Goal: Task Accomplishment & Management: Complete application form

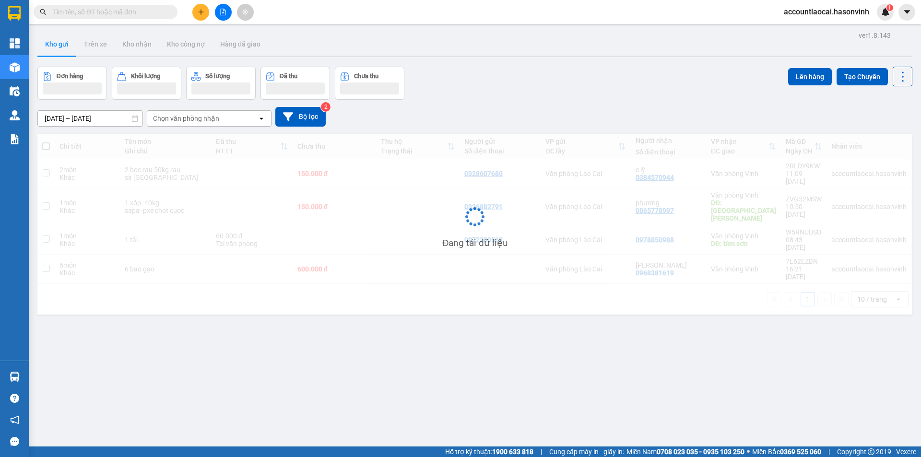
click at [203, 17] on button at bounding box center [200, 12] width 17 height 17
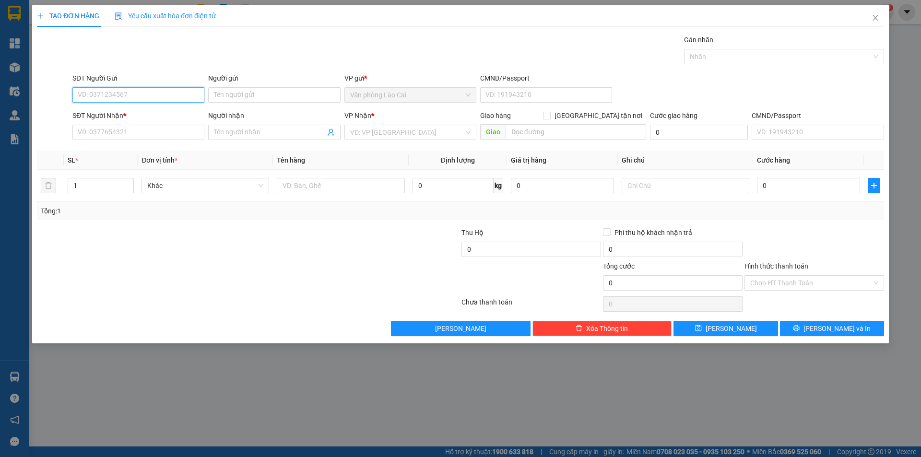
click at [157, 97] on input "SĐT Người Gửi" at bounding box center [138, 94] width 132 height 15
type input "0352224091"
click at [148, 111] on div "0352224091" at bounding box center [138, 114] width 120 height 11
type input "0387987444"
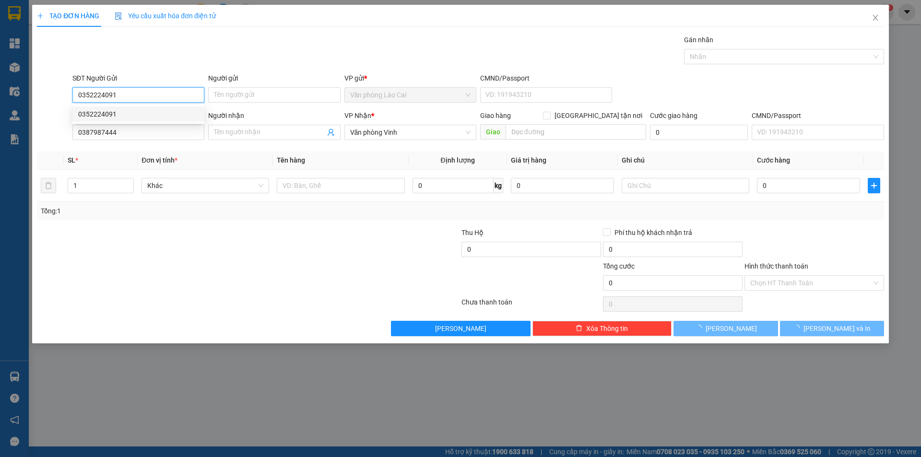
type input "160.000"
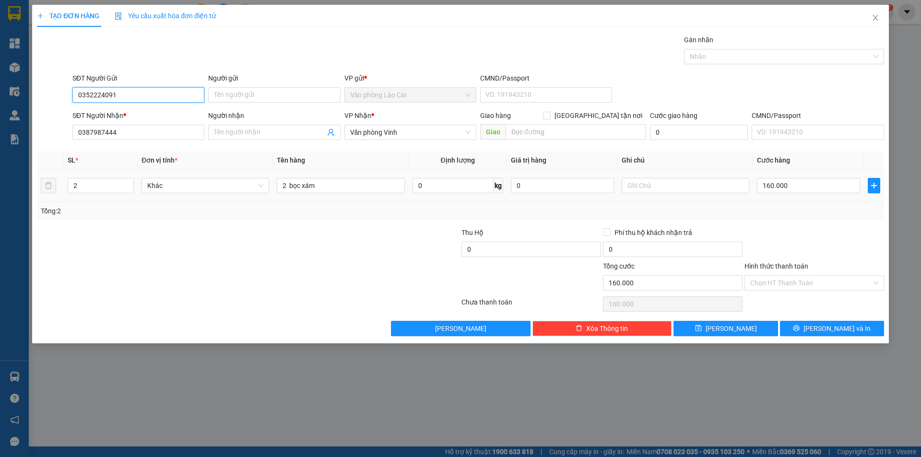
type input "0352224091"
click at [784, 193] on div "160.000" at bounding box center [808, 185] width 103 height 19
click at [784, 187] on input "160.000" at bounding box center [808, 185] width 103 height 15
type input "0"
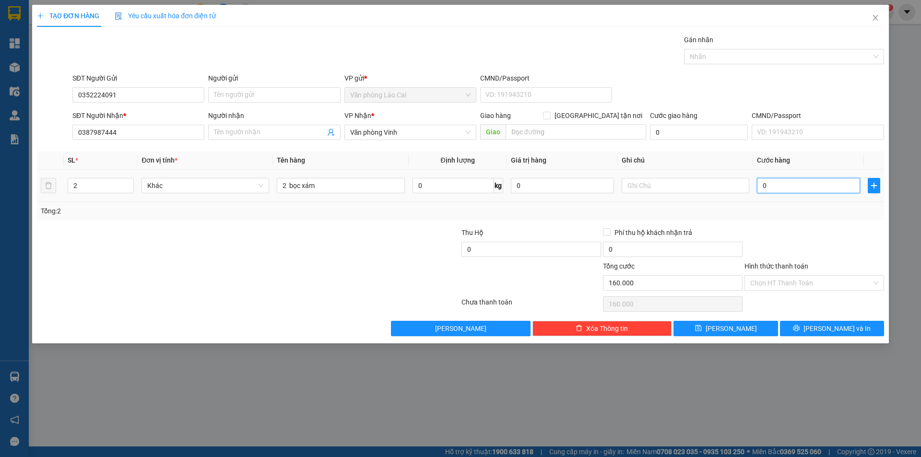
type input "0"
type input "1"
type input "018"
type input "18"
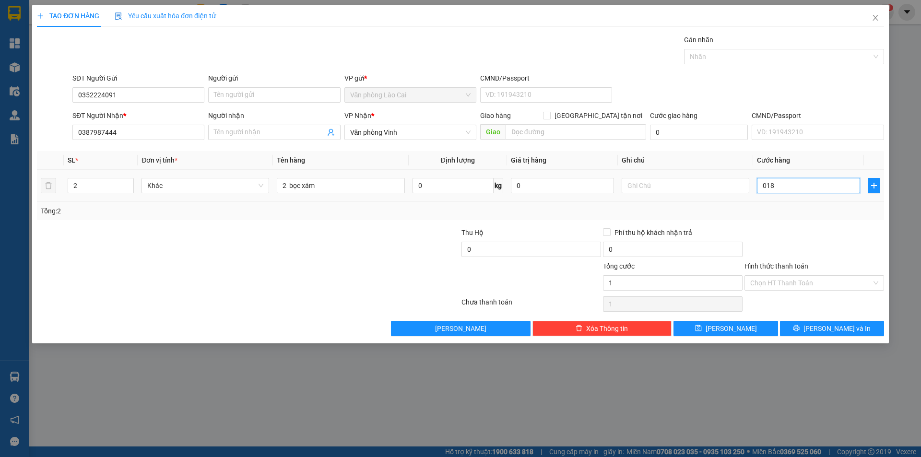
type input "18"
type input "180"
type input "0.180"
type input "1.800"
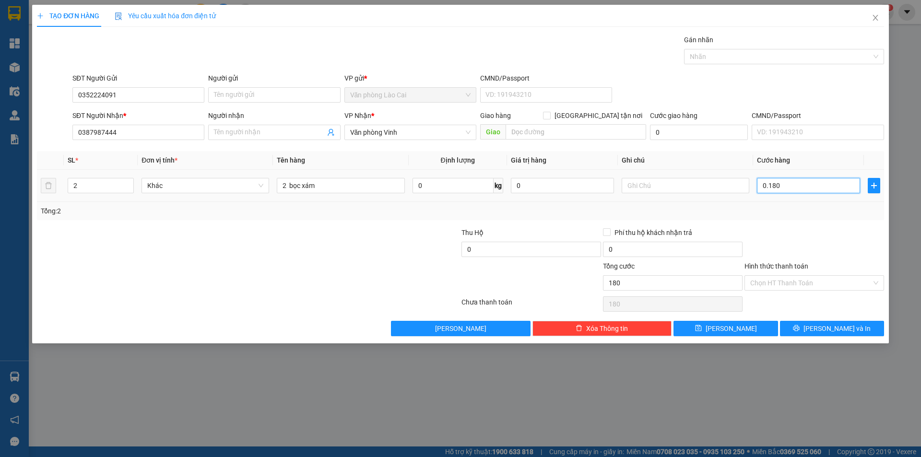
type input "1.800"
type input "018.000"
type input "18.000"
type input "180.000"
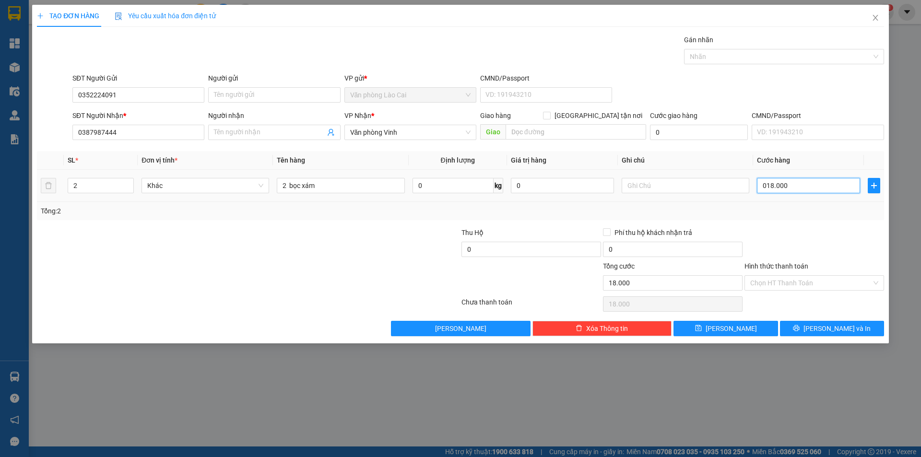
type input "180.000"
click at [800, 328] on icon "printer" at bounding box center [796, 328] width 7 height 7
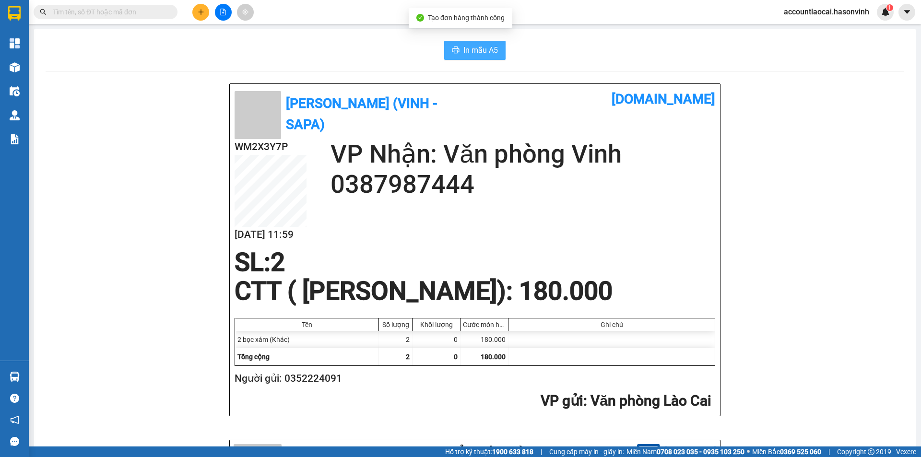
click at [472, 54] on span "In mẫu A5" at bounding box center [481, 50] width 35 height 12
